Goal: Task Accomplishment & Management: Complete application form

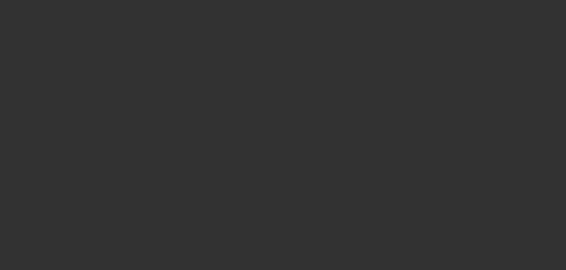
select select "4"
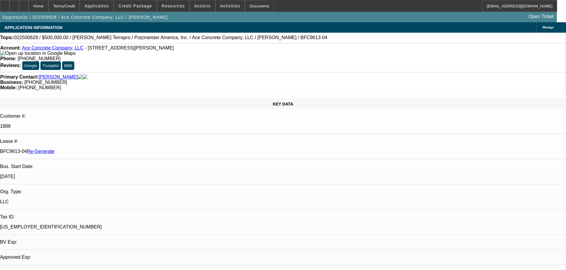
select select "0"
select select "3"
select select "0"
select select "6"
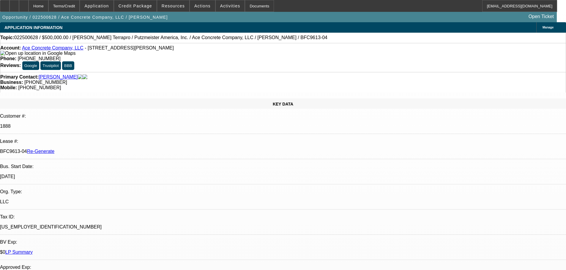
click at [245, 10] on div "Documents" at bounding box center [259, 6] width 29 height 12
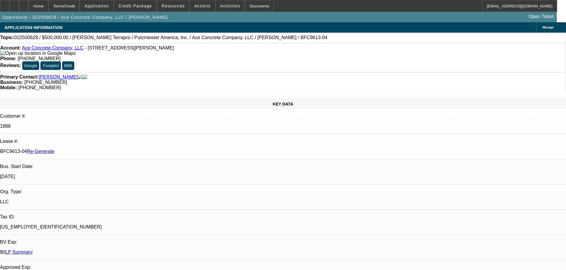
click at [56, 75] on link "Lange, Jonathon" at bounding box center [58, 77] width 39 height 5
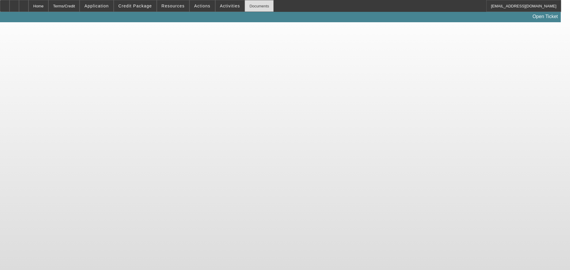
click at [248, 7] on div "Documents" at bounding box center [259, 6] width 29 height 12
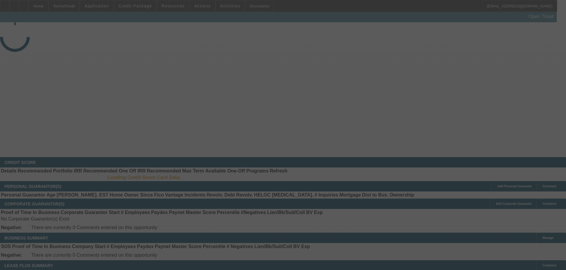
select select "3"
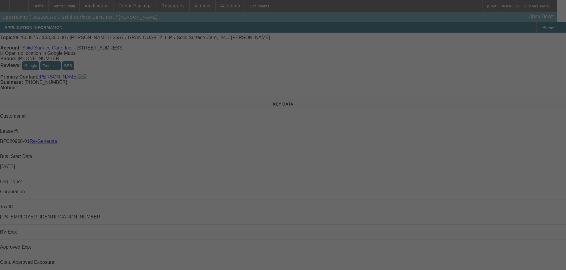
select select "0"
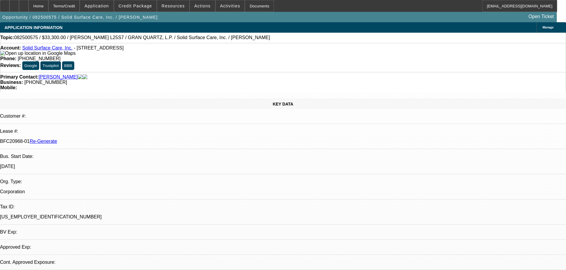
select select "2"
select select "0"
select select "6"
click at [223, 4] on span "Activities" at bounding box center [230, 6] width 20 height 5
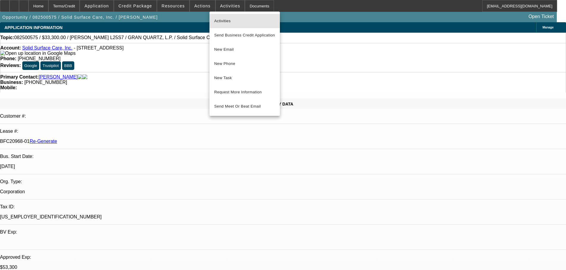
click at [224, 19] on span "Activities" at bounding box center [244, 21] width 61 height 7
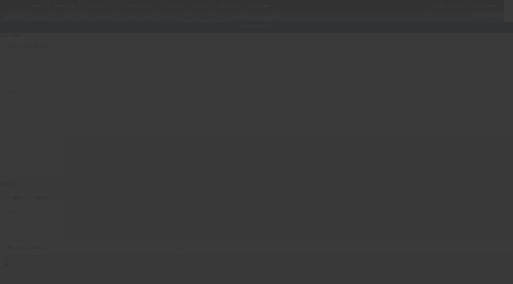
type input "Lavina"
type input "L25S7"
radio input "true"
type textarea "25" 240V Electric Grinder"
type input "3820 Rose Lake Dr"
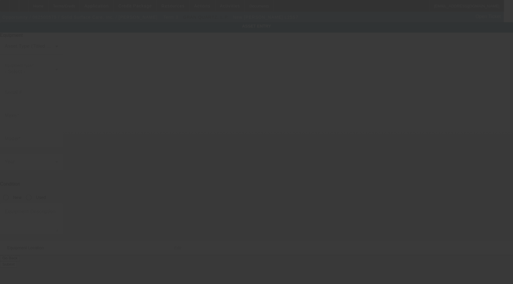
type input "Charlotte"
type input "28217"
type input "Mecklenburg"
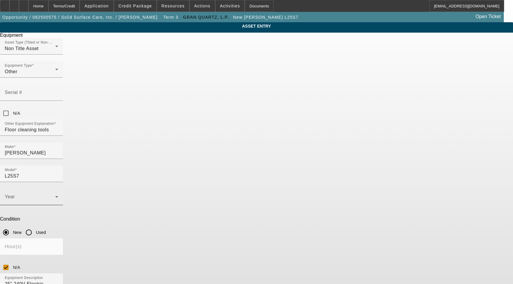
click at [55, 196] on span at bounding box center [30, 199] width 50 height 7
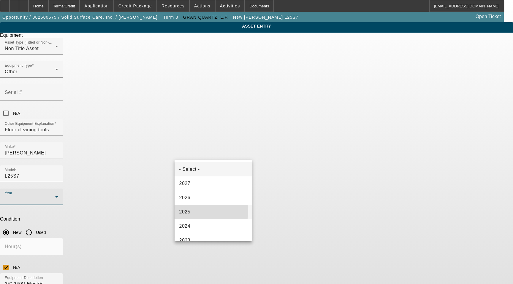
click at [201, 212] on mat-option "2025" at bounding box center [214, 212] width 78 height 14
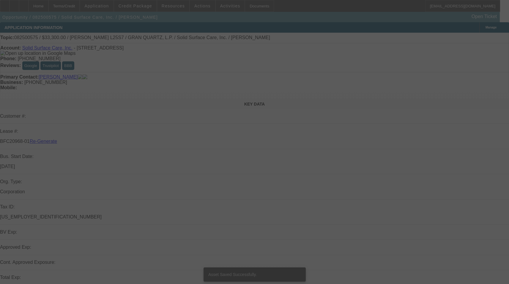
select select "3"
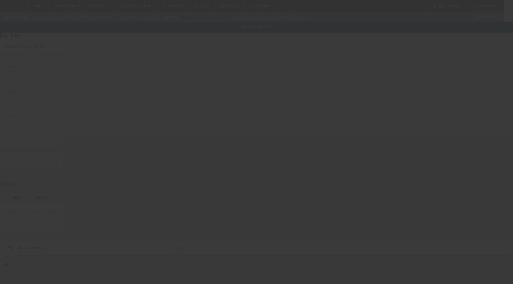
type input "Lavina"
type input "L25S7"
radio input "true"
type textarea "25" 240V Electric Grinder, (6) Lavina 9" Foam Plate Holder, (6) Lavina Security…"
type input "3820 Rose Lake Dr"
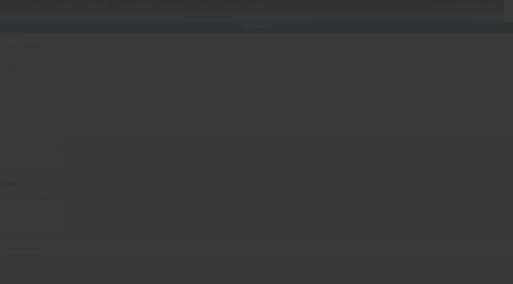
type input "Charlotte"
type input "28217"
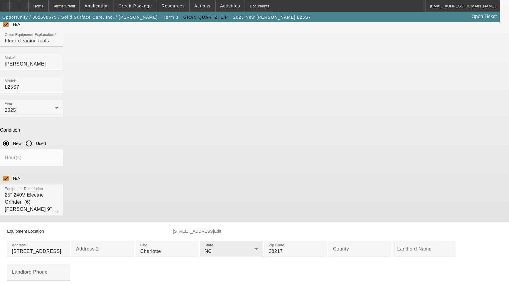
scroll to position [178, 0]
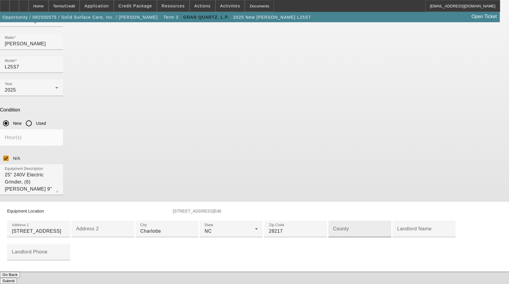
click at [333, 221] on div "County" at bounding box center [359, 229] width 53 height 17
type input "Mecklenburg"
click at [17, 278] on button "Submit" at bounding box center [8, 281] width 17 height 6
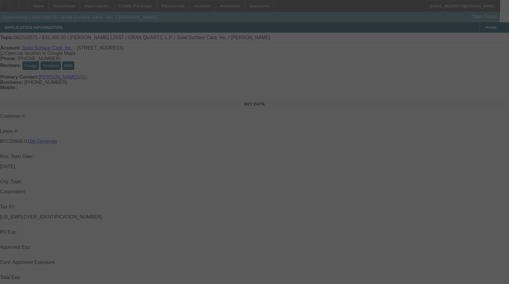
select select "3"
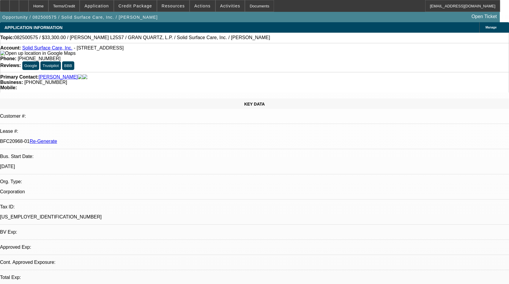
select select "0"
select select "2"
select select "0"
select select "6"
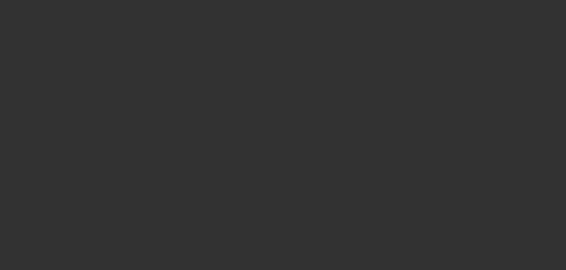
select select "4"
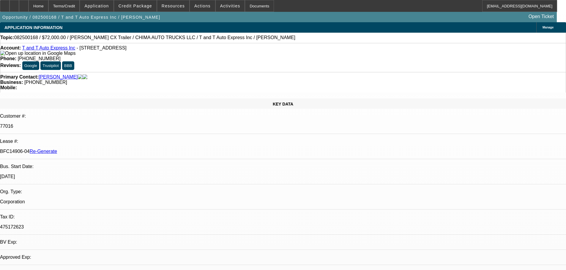
select select "0"
select select "2"
select select "0.1"
select select "4"
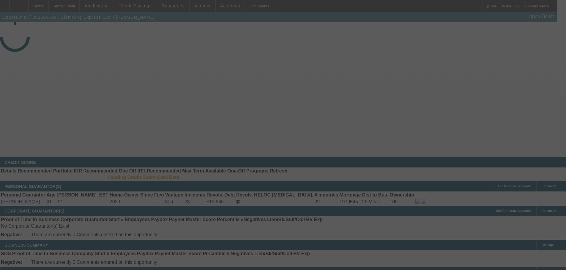
select select "3"
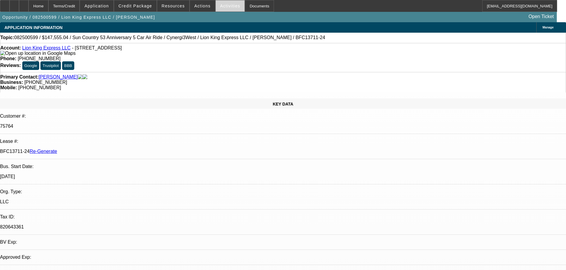
select select "0"
select select "6"
click at [229, 8] on span "Activities" at bounding box center [230, 6] width 20 height 5
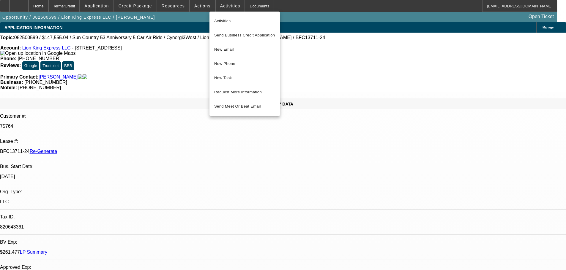
click at [470, 98] on div at bounding box center [283, 135] width 566 height 270
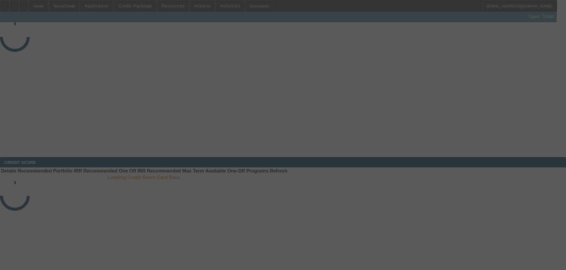
select select "3"
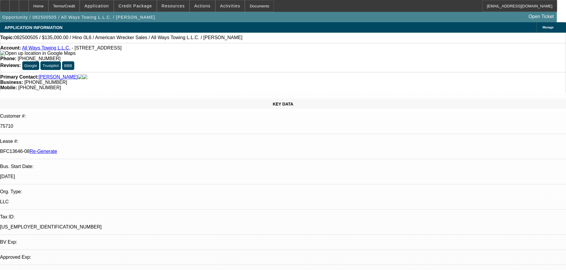
select select "0"
select select "2"
select select "0"
select select "6"
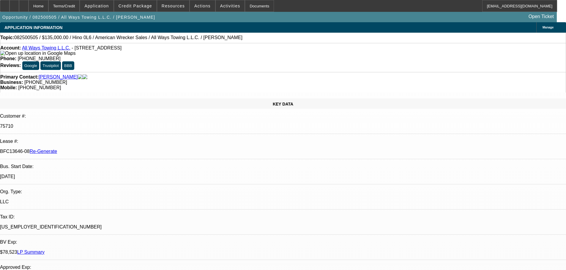
scroll to position [178, 0]
click at [220, 7] on span "Activities" at bounding box center [230, 6] width 20 height 5
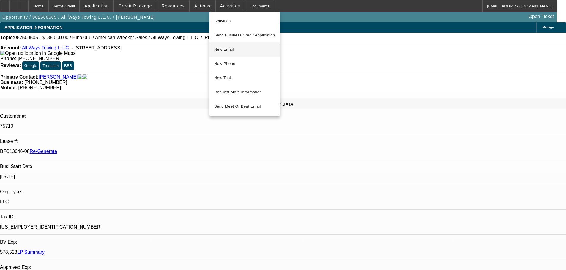
click at [233, 50] on span "New Email" at bounding box center [244, 49] width 61 height 7
